Goal: Task Accomplishment & Management: Use online tool/utility

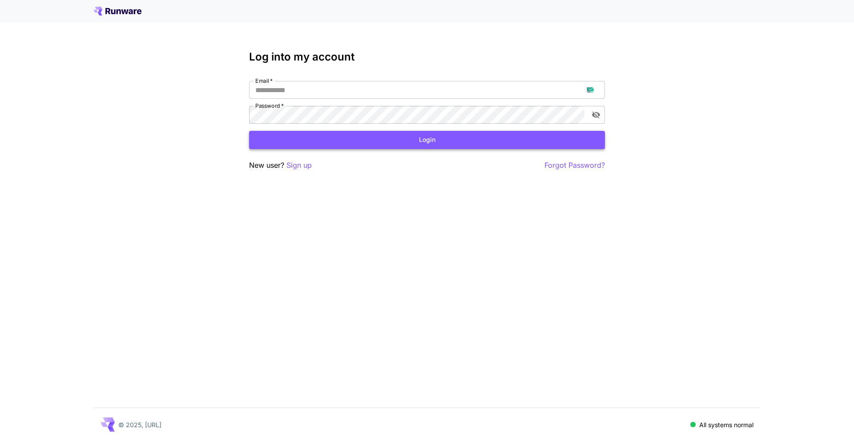
type input "**********"
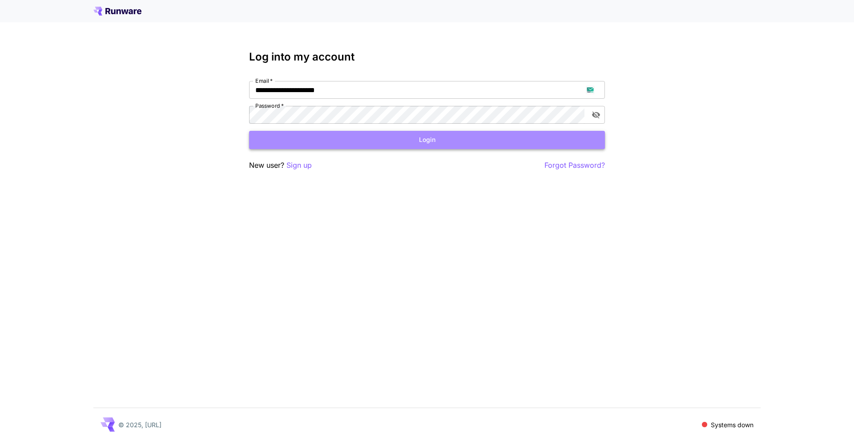
click at [338, 140] on button "Login" at bounding box center [427, 140] width 356 height 18
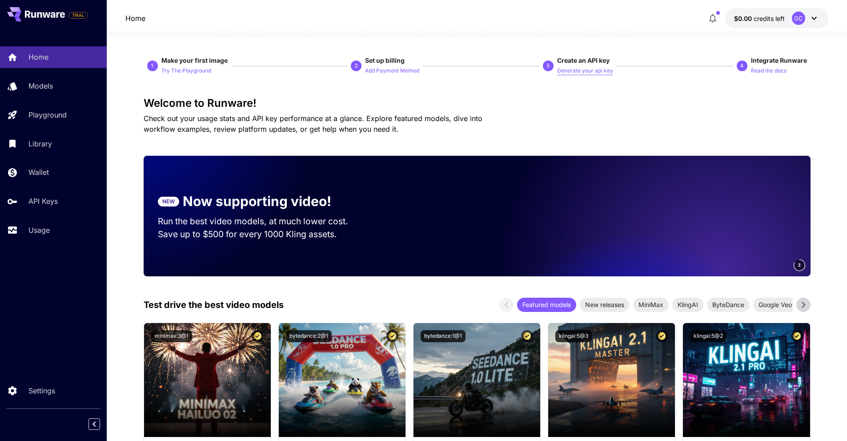
click at [586, 72] on p "Generate your api key" at bounding box center [585, 71] width 56 height 8
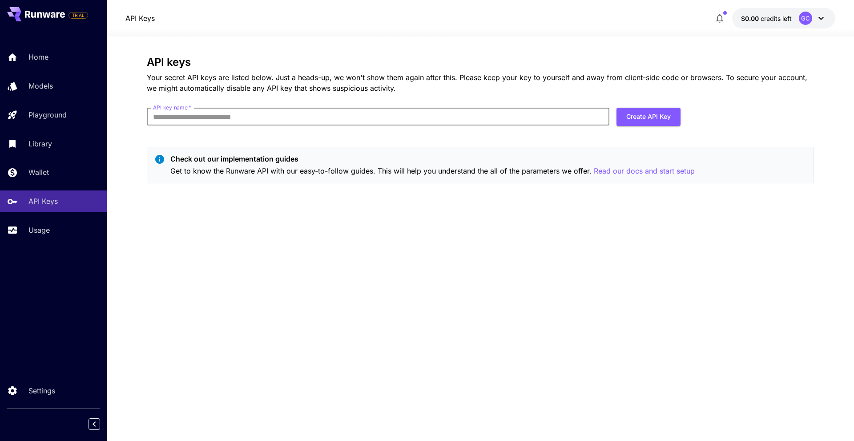
click at [316, 125] on input "API key name   *" at bounding box center [378, 117] width 462 height 18
type input "****"
click at [647, 123] on button "Create API Key" at bounding box center [648, 117] width 64 height 18
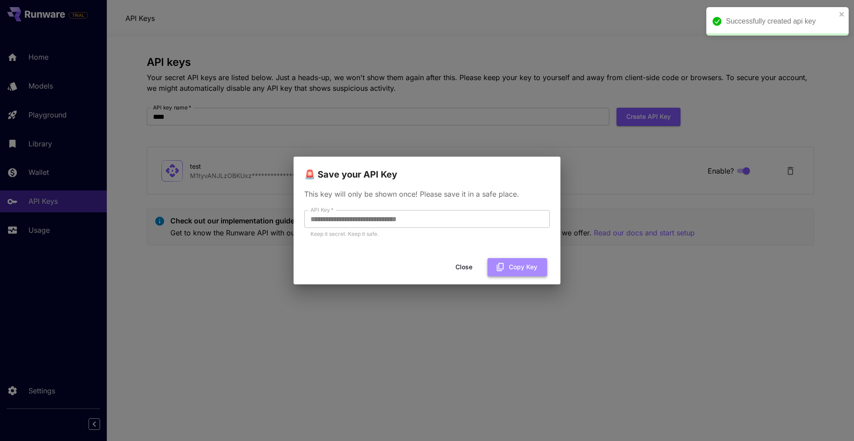
click at [504, 263] on icon "button" at bounding box center [500, 267] width 10 height 10
click at [253, 144] on div "**********" at bounding box center [427, 220] width 854 height 441
click at [465, 268] on button "Close" at bounding box center [464, 267] width 40 height 18
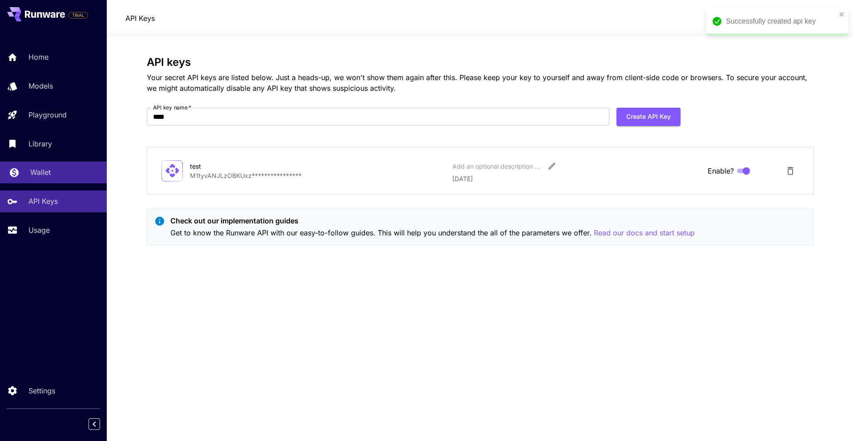
click at [31, 181] on link "Wallet" at bounding box center [53, 172] width 107 height 22
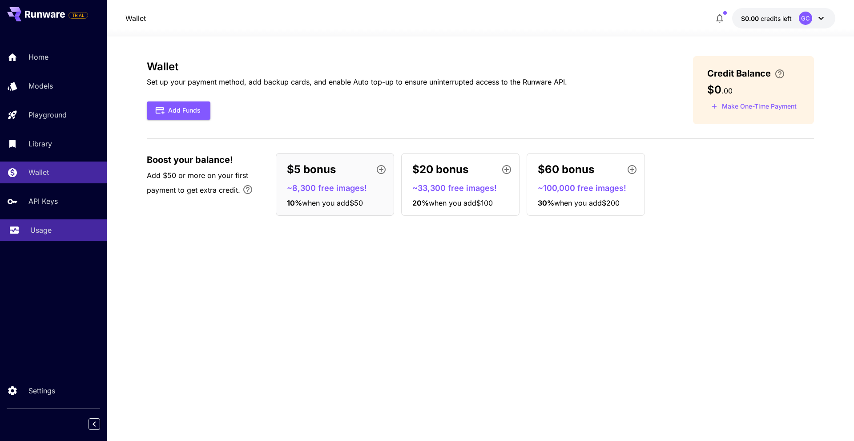
click at [51, 226] on p "Usage" at bounding box center [40, 230] width 21 height 11
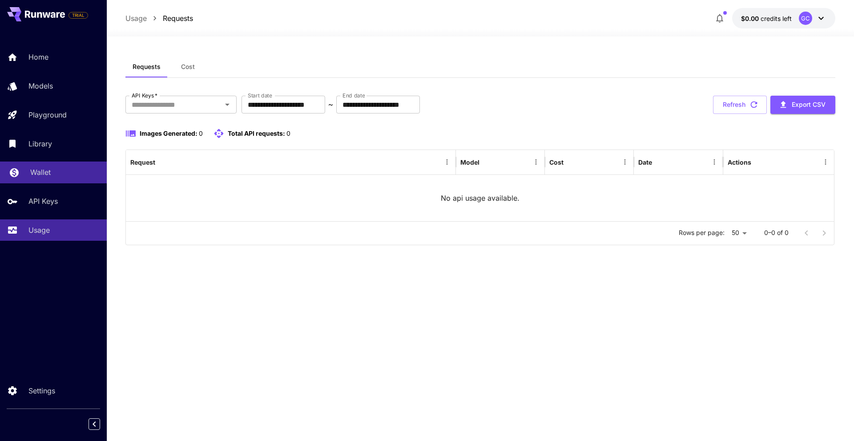
click at [55, 170] on div "Wallet" at bounding box center [64, 172] width 69 height 11
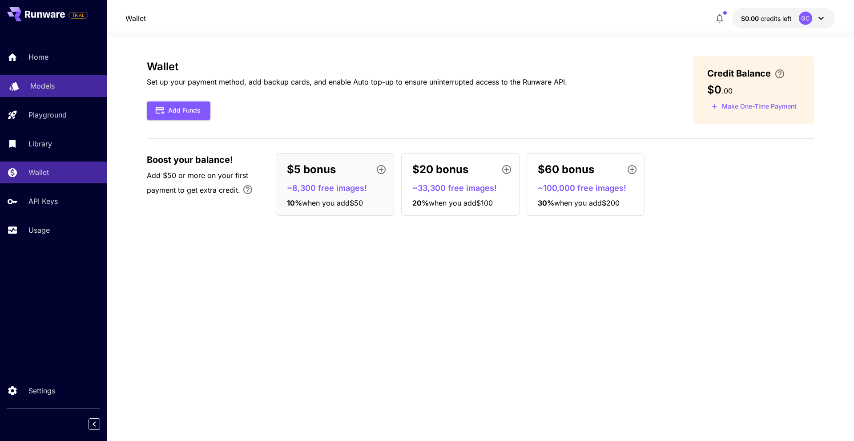
click at [56, 80] on div "Models" at bounding box center [64, 85] width 69 height 11
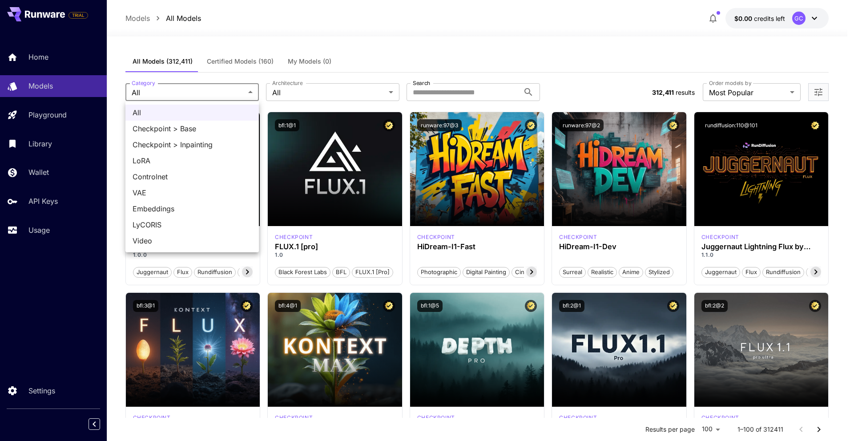
click at [321, 92] on div at bounding box center [427, 220] width 854 height 441
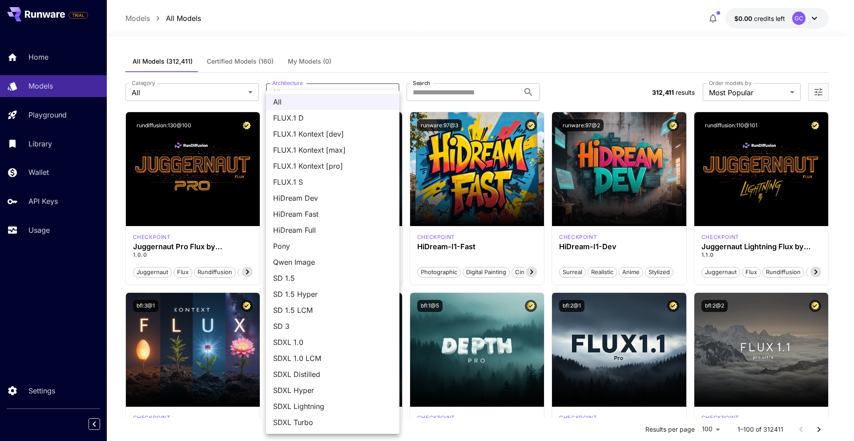
click at [419, 72] on div at bounding box center [427, 220] width 854 height 441
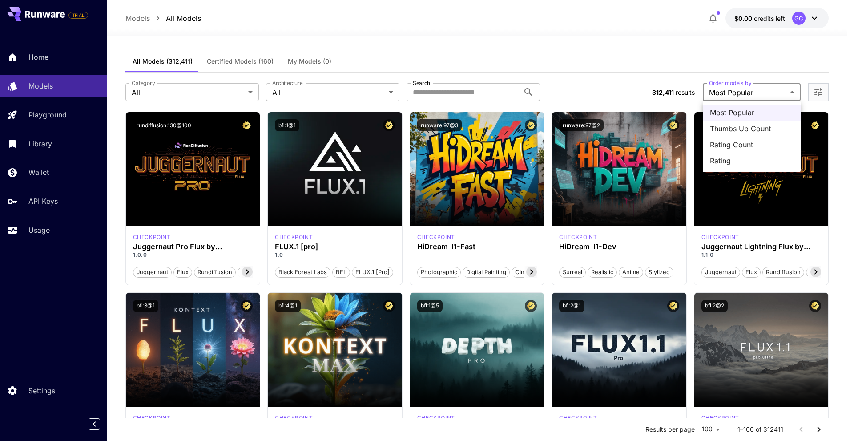
click at [810, 89] on div at bounding box center [427, 220] width 854 height 441
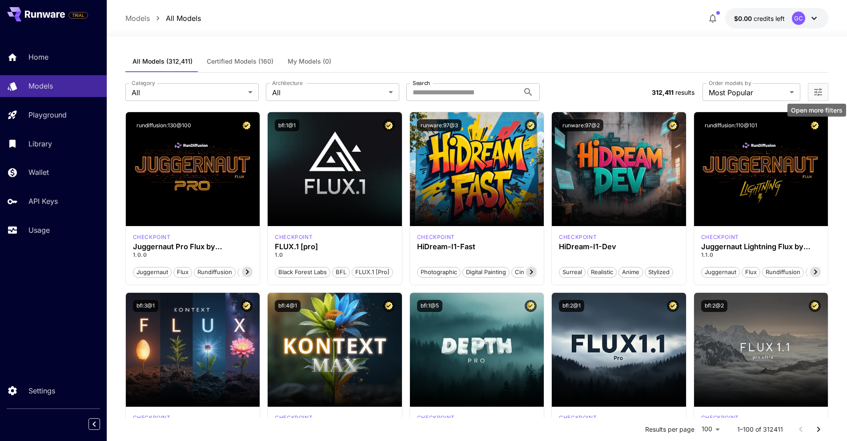
click at [819, 93] on icon "Open more filters" at bounding box center [818, 92] width 11 height 11
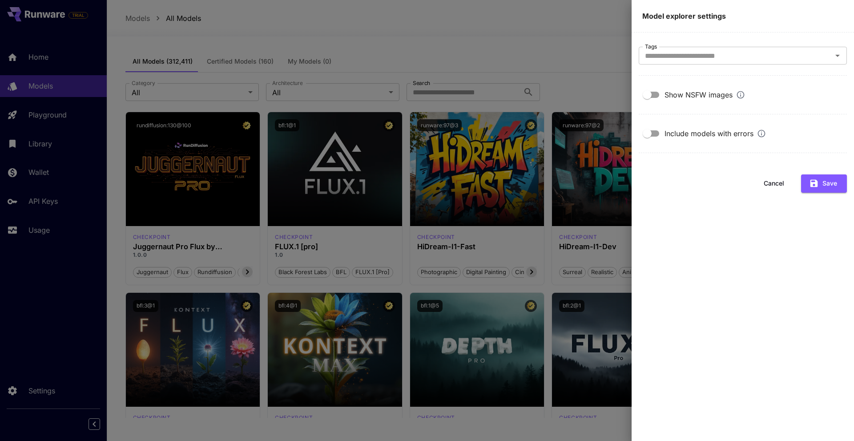
click at [611, 91] on div at bounding box center [427, 220] width 854 height 441
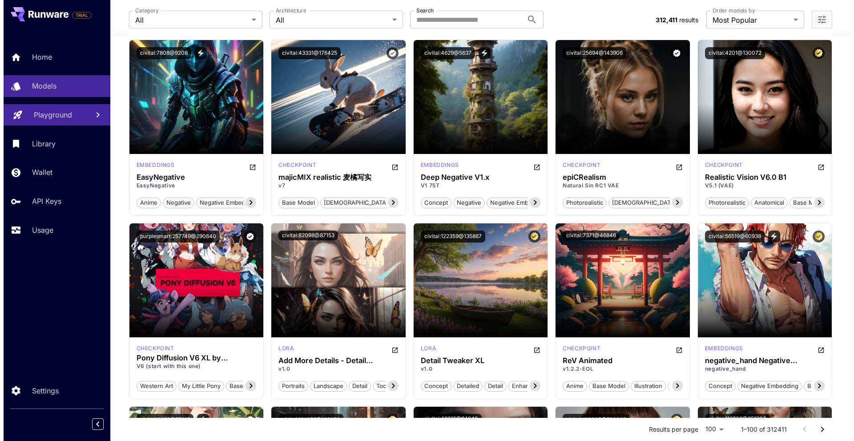
scroll to position [800, 0]
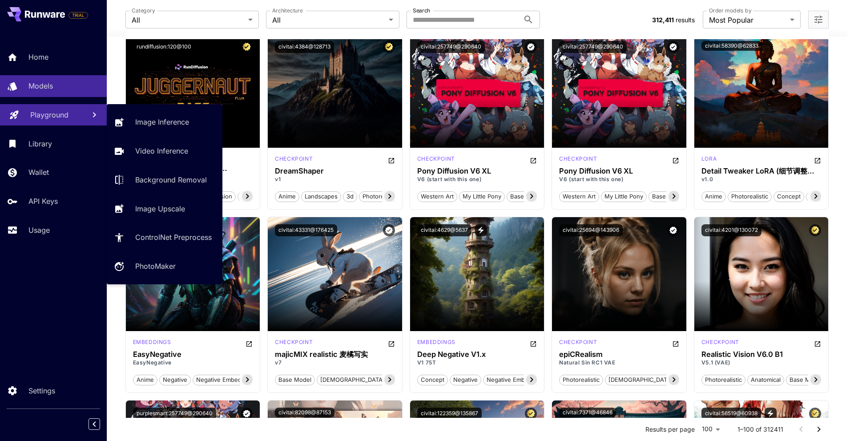
click at [60, 111] on p "Playground" at bounding box center [49, 114] width 38 height 11
